Goal: Task Accomplishment & Management: Complete application form

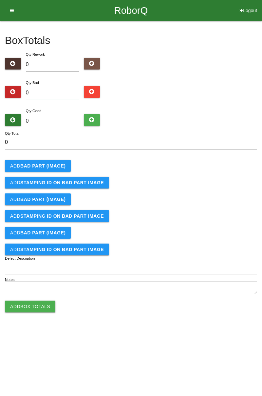
click at [59, 90] on input "0" at bounding box center [52, 93] width 53 height 14
type input "1"
type input "14"
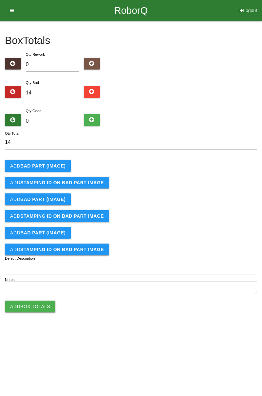
type input "14"
click at [56, 119] on input "0" at bounding box center [52, 121] width 53 height 14
type input "7"
type input "21"
type input "76"
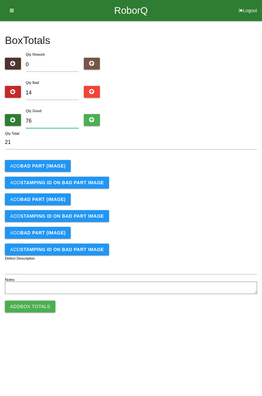
type input "90"
type input "7"
type input "21"
type input "0"
type input "14"
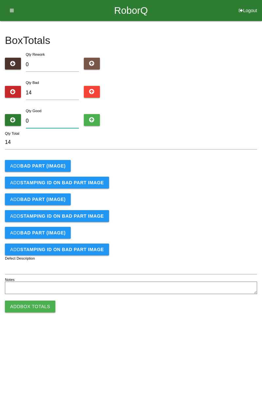
type input "7"
type input "21"
type input "70"
type input "84"
type input "70"
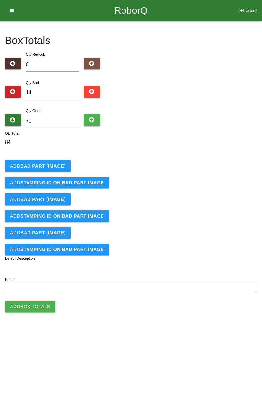
click at [47, 161] on button "Add BAD PART (IMAGE)" at bounding box center [38, 166] width 66 height 12
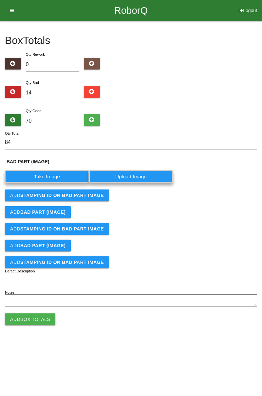
click at [53, 177] on label "Take Image" at bounding box center [47, 176] width 84 height 13
click at [0, 0] on \(IMAGE\) "Take Image" at bounding box center [0, 0] width 0 height 0
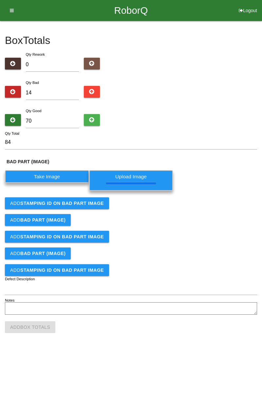
click at [78, 207] on button "Add STAMPING ID on BAD PART Image" at bounding box center [57, 203] width 104 height 12
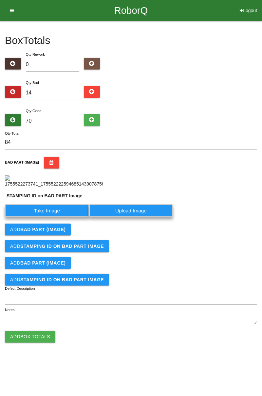
click at [56, 217] on label "Take Image" at bounding box center [47, 210] width 84 height 13
click at [0, 0] on PART "Take Image" at bounding box center [0, 0] width 0 height 0
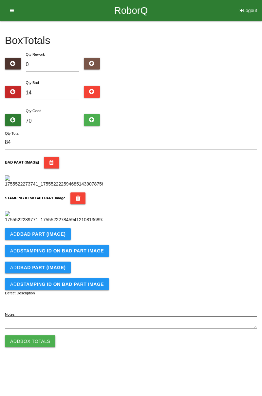
scroll to position [144, 0]
click at [53, 237] on b "BAD PART (IMAGE)" at bounding box center [42, 234] width 45 height 5
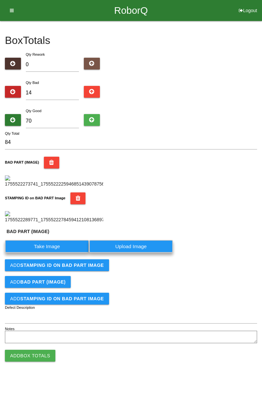
click at [58, 253] on label "Take Image" at bounding box center [47, 246] width 84 height 13
click at [0, 0] on \(IMAGE\) "Take Image" at bounding box center [0, 0] width 0 height 0
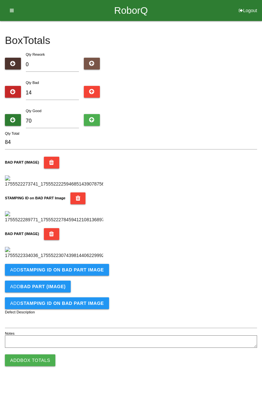
scroll to position [252, 0]
click at [93, 273] on b "STAMPING ID on BAD PART Image" at bounding box center [62, 269] width 84 height 5
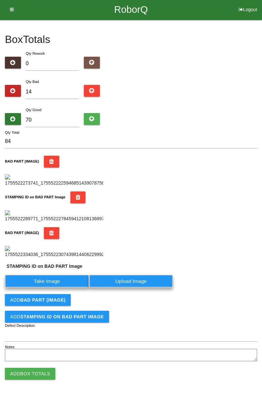
click at [61, 288] on label "Take Image" at bounding box center [47, 281] width 84 height 13
click at [0, 0] on PART "Take Image" at bounding box center [0, 0] width 0 height 0
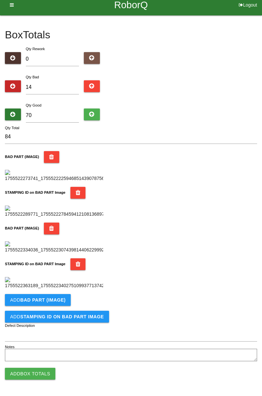
scroll to position [360, 0]
click at [58, 300] on b "BAD PART (IMAGE)" at bounding box center [42, 300] width 45 height 5
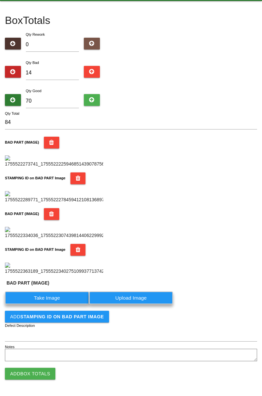
click at [58, 304] on label "Take Image" at bounding box center [47, 298] width 84 height 13
click at [0, 0] on \(IMAGE\) "Take Image" at bounding box center [0, 0] width 0 height 0
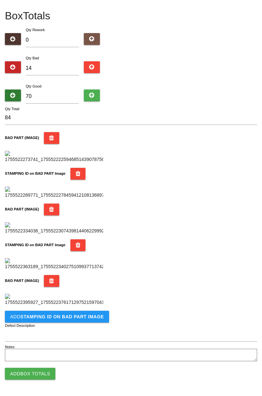
scroll to position [467, 0]
click at [77, 313] on button "Add STAMPING ID on BAD PART Image" at bounding box center [57, 317] width 104 height 12
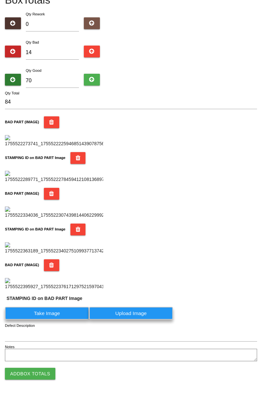
click at [63, 320] on label "Take Image" at bounding box center [47, 313] width 84 height 13
click at [0, 0] on PART "Take Image" at bounding box center [0, 0] width 0 height 0
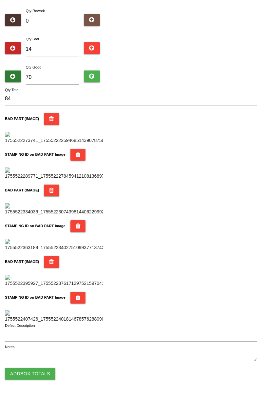
scroll to position [575, 0]
click at [42, 377] on button "Add Box Totals" at bounding box center [30, 374] width 51 height 12
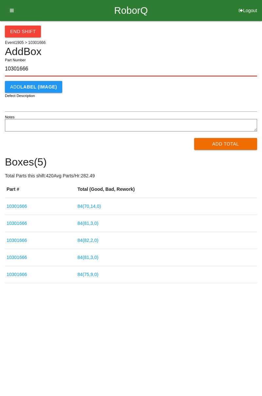
type input "10301666"
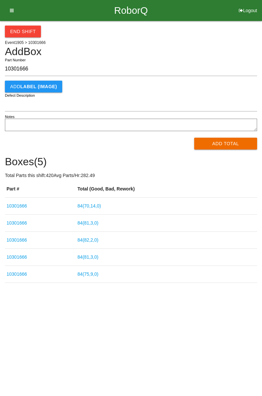
click at [221, 141] on button "Add Total" at bounding box center [226, 144] width 63 height 12
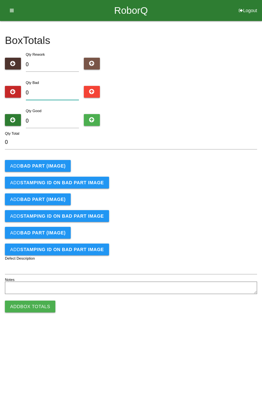
click at [53, 93] on input "0" at bounding box center [52, 93] width 53 height 14
type input "7"
click at [54, 118] on input "0" at bounding box center [52, 121] width 53 height 14
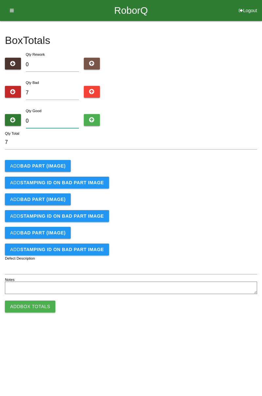
type input "7"
type input "14"
type input "77"
type input "84"
type input "77"
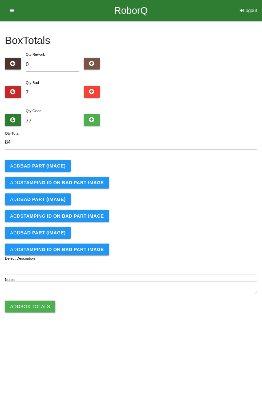
click at [39, 168] on b "BAD PART (IMAGE)" at bounding box center [42, 165] width 45 height 5
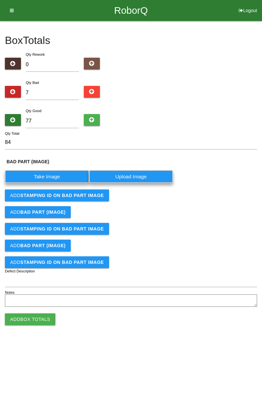
click at [52, 177] on label "Take Image" at bounding box center [47, 176] width 84 height 13
click at [0, 0] on \(IMAGE\) "Take Image" at bounding box center [0, 0] width 0 height 0
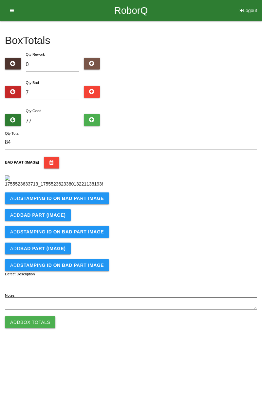
click at [89, 204] on button "Add STAMPING ID on BAD PART Image" at bounding box center [57, 199] width 104 height 12
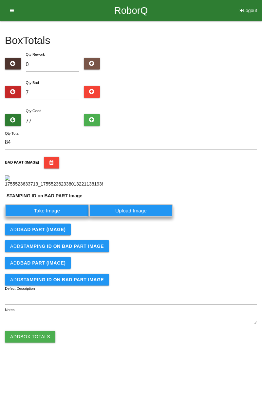
click at [55, 217] on label "Take Image" at bounding box center [47, 210] width 84 height 13
click at [0, 0] on PART "Take Image" at bounding box center [0, 0] width 0 height 0
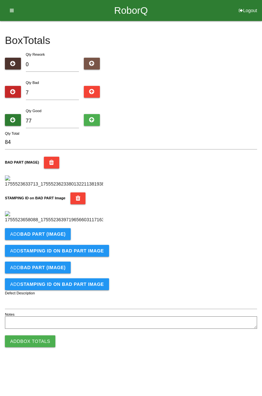
scroll to position [144, 0]
click at [52, 237] on b "BAD PART (IMAGE)" at bounding box center [42, 234] width 45 height 5
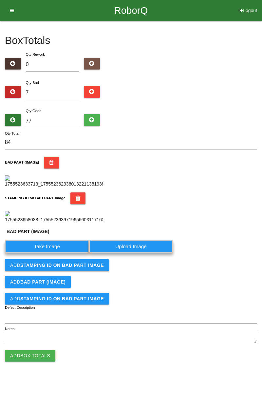
click at [58, 253] on label "Take Image" at bounding box center [47, 246] width 84 height 13
click at [0, 0] on \(IMAGE\) "Take Image" at bounding box center [0, 0] width 0 height 0
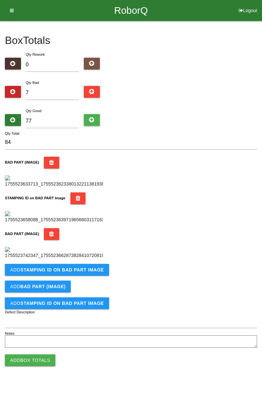
scroll to position [252, 0]
click at [77, 273] on b "STAMPING ID on BAD PART Image" at bounding box center [62, 269] width 84 height 5
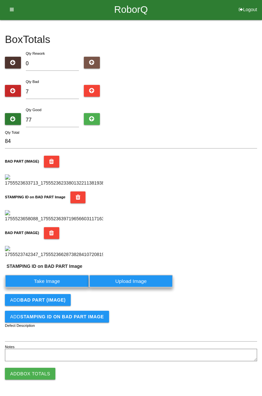
click at [67, 288] on label "Take Image" at bounding box center [47, 281] width 84 height 13
click at [0, 0] on PART "Take Image" at bounding box center [0, 0] width 0 height 0
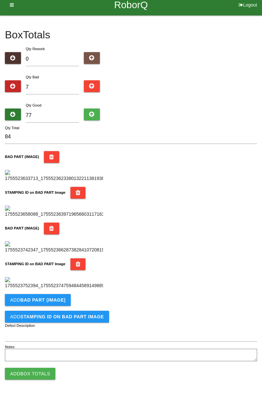
scroll to position [360, 0]
click at [59, 301] on b "BAD PART (IMAGE)" at bounding box center [42, 300] width 45 height 5
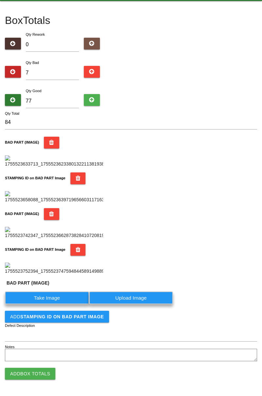
click at [60, 304] on label "Take Image" at bounding box center [47, 298] width 84 height 13
click at [0, 0] on \(IMAGE\) "Take Image" at bounding box center [0, 0] width 0 height 0
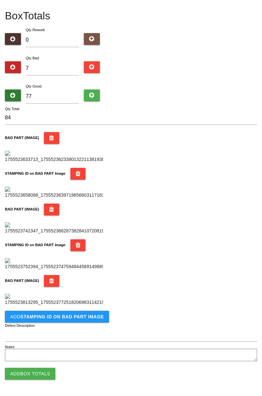
scroll to position [467, 0]
click at [87, 322] on button "Add STAMPING ID on BAD PART Image" at bounding box center [57, 317] width 104 height 12
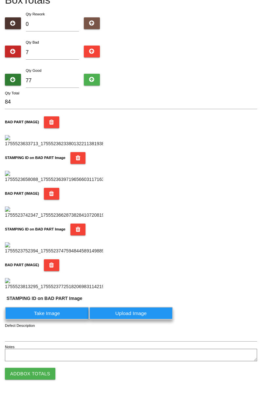
click at [63, 320] on label "Take Image" at bounding box center [47, 313] width 84 height 13
click at [0, 0] on PART "Take Image" at bounding box center [0, 0] width 0 height 0
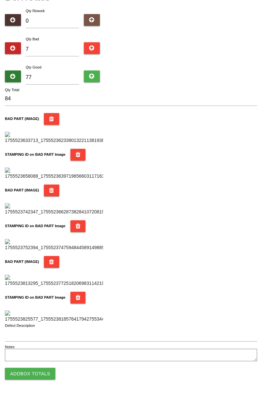
scroll to position [575, 0]
click at [47, 377] on button "Add Box Totals" at bounding box center [30, 374] width 51 height 12
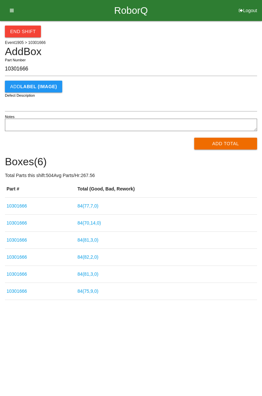
type input "10301666"
